Goal: Task Accomplishment & Management: Use online tool/utility

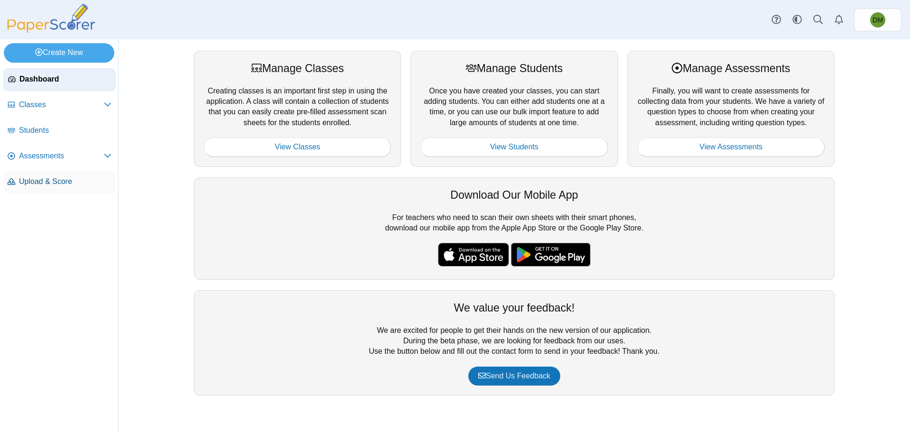
click at [65, 183] on span "Upload & Score" at bounding box center [65, 181] width 92 height 10
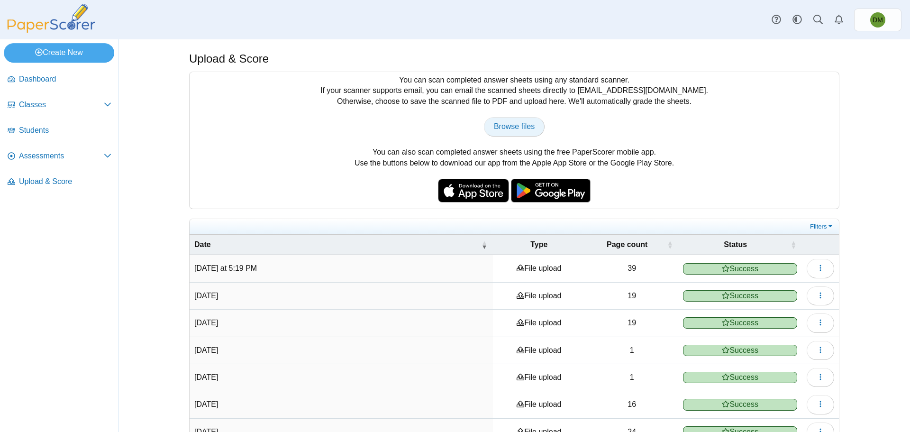
click at [504, 133] on link "Browse files" at bounding box center [514, 126] width 61 height 19
type input "**********"
click at [100, 108] on span "Classes" at bounding box center [61, 105] width 85 height 10
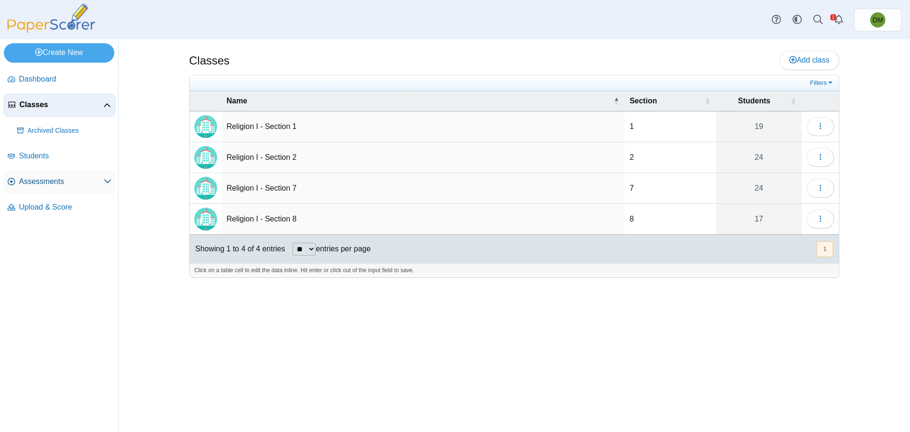
click at [105, 186] on span at bounding box center [108, 181] width 8 height 10
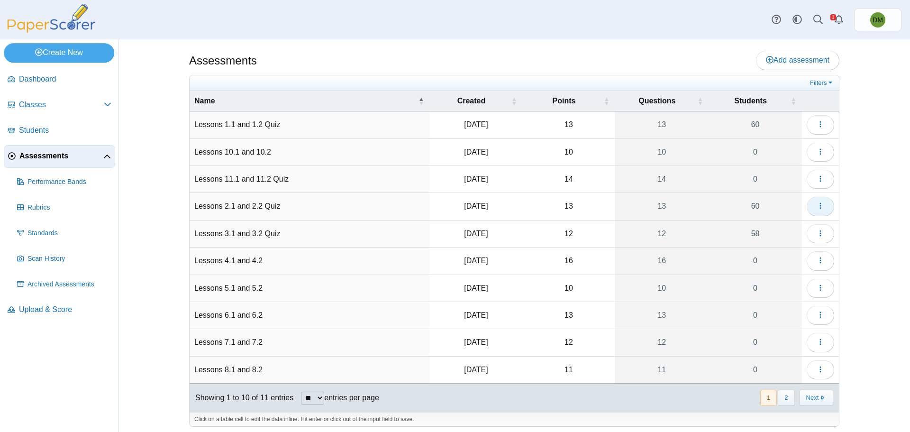
click at [810, 205] on button "button" at bounding box center [820, 206] width 27 height 19
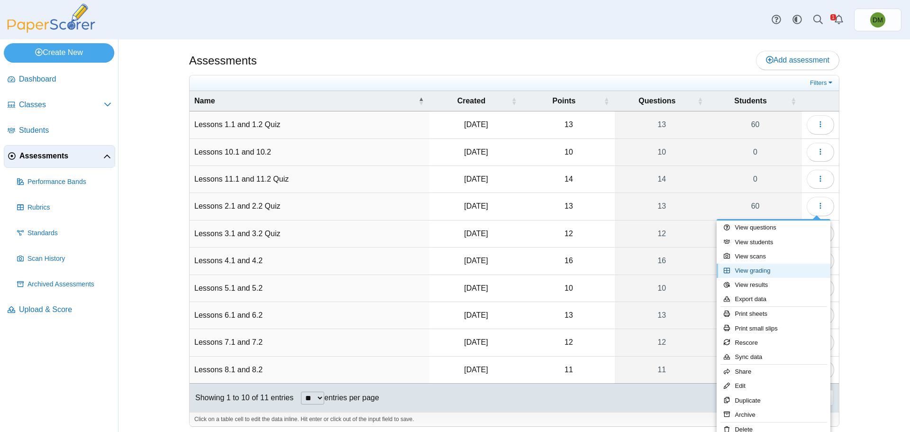
click at [778, 273] on link "View grading" at bounding box center [774, 270] width 114 height 14
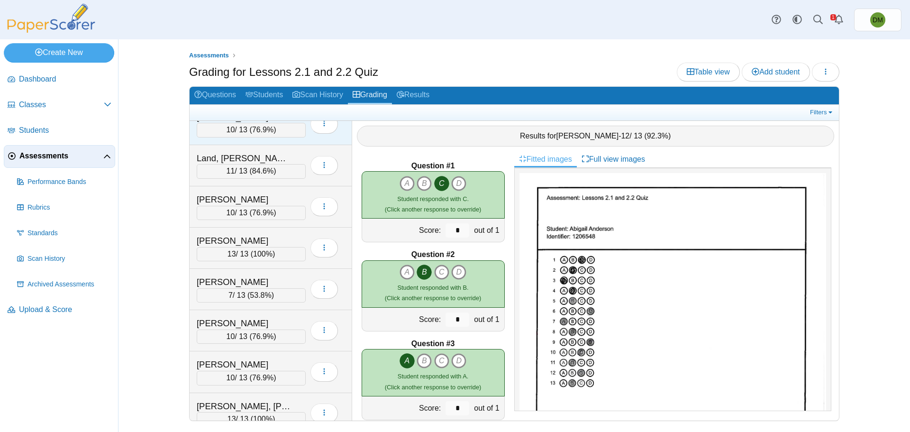
scroll to position [1374, 0]
